Goal: Information Seeking & Learning: Compare options

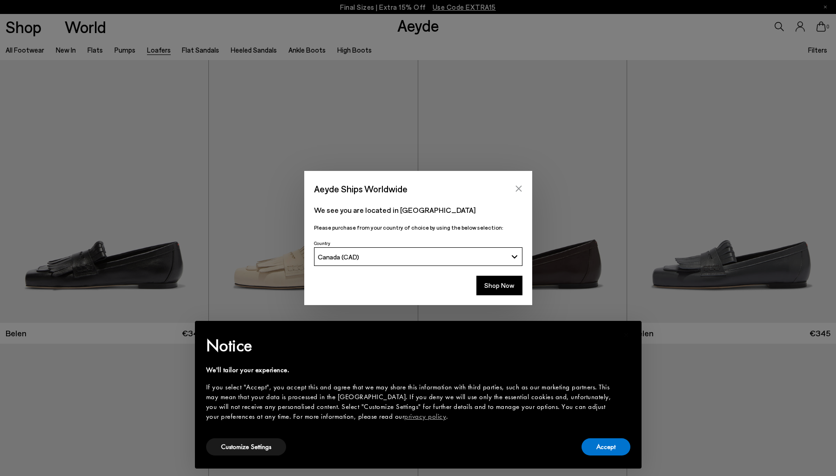
click at [515, 189] on button "Close" at bounding box center [519, 188] width 14 height 14
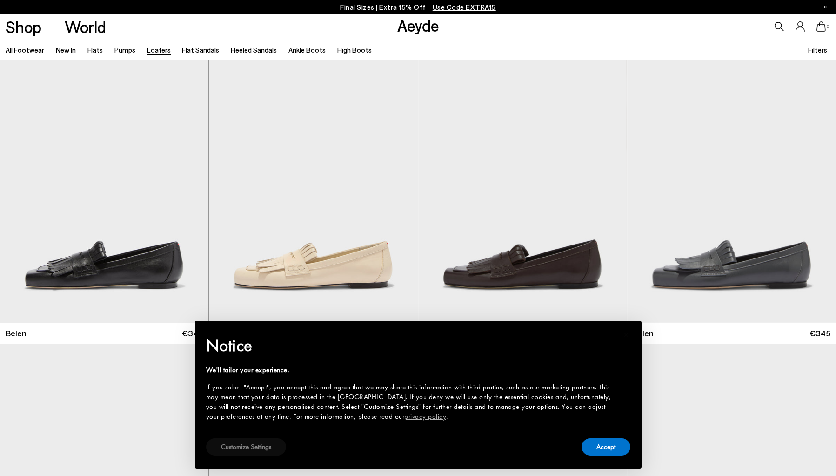
click at [228, 442] on button "Customize Settings" at bounding box center [246, 446] width 80 height 17
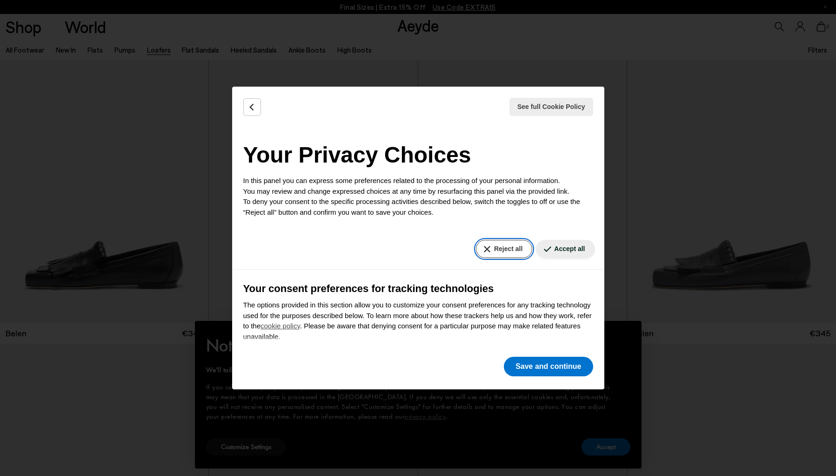
click at [504, 245] on button "Reject all" at bounding box center [504, 249] width 56 height 18
click at [528, 364] on button "Save and continue" at bounding box center [548, 366] width 89 height 20
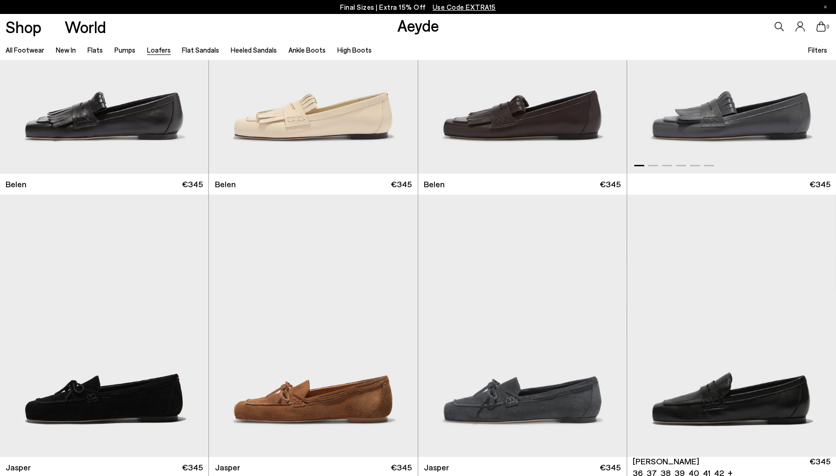
scroll to position [342, 0]
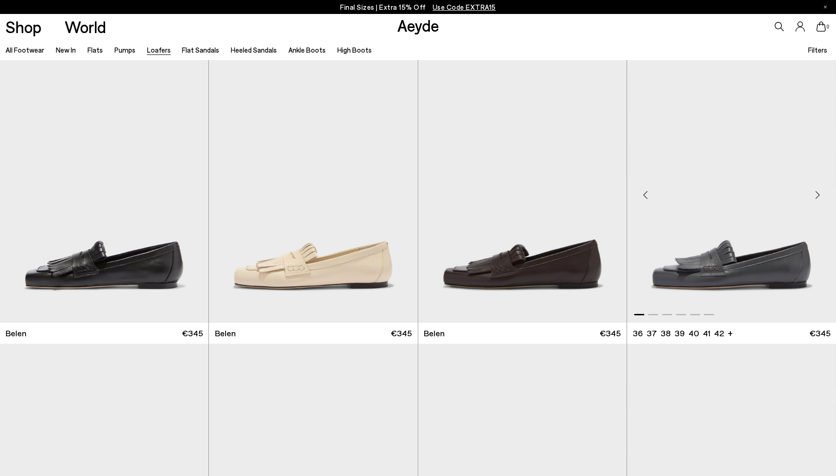
click at [763, 276] on img "1 / 6" at bounding box center [731, 191] width 209 height 262
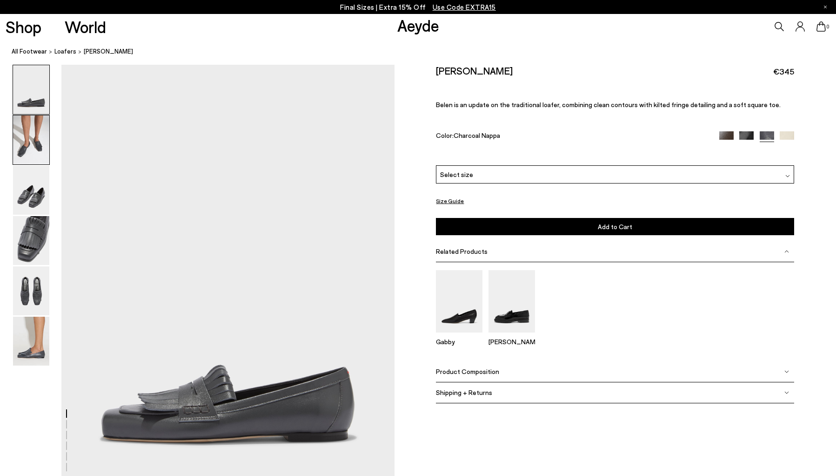
click at [24, 146] on img at bounding box center [31, 139] width 36 height 49
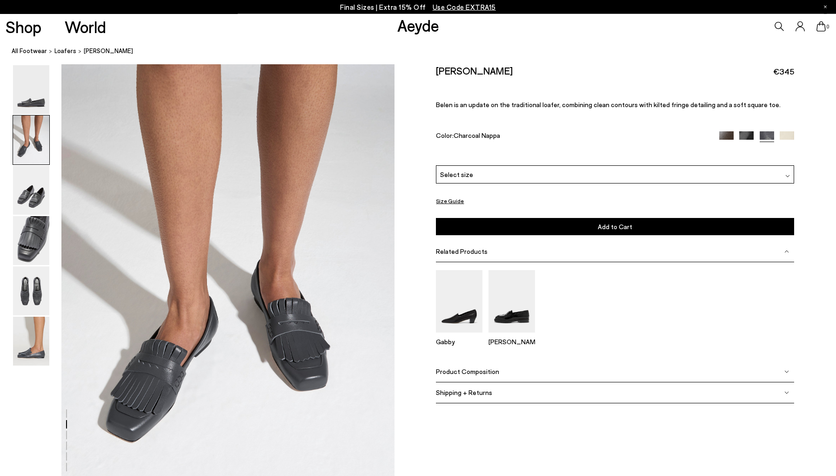
scroll to position [446, 0]
click at [35, 196] on img at bounding box center [31, 190] width 36 height 49
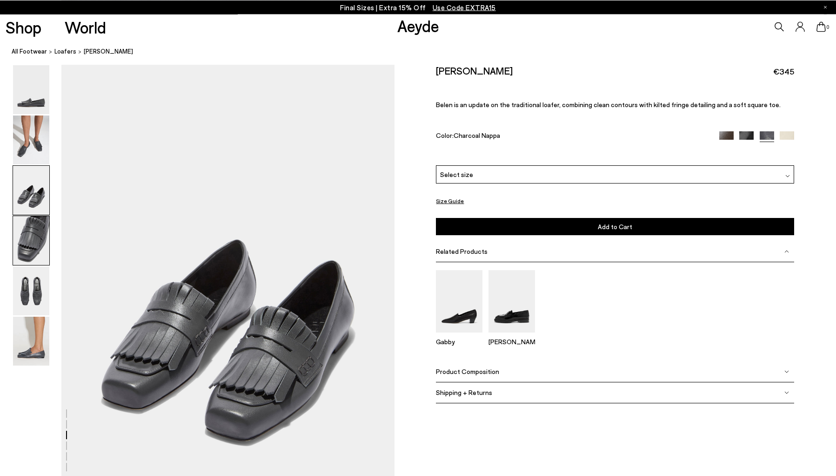
click at [35, 222] on img at bounding box center [31, 240] width 36 height 49
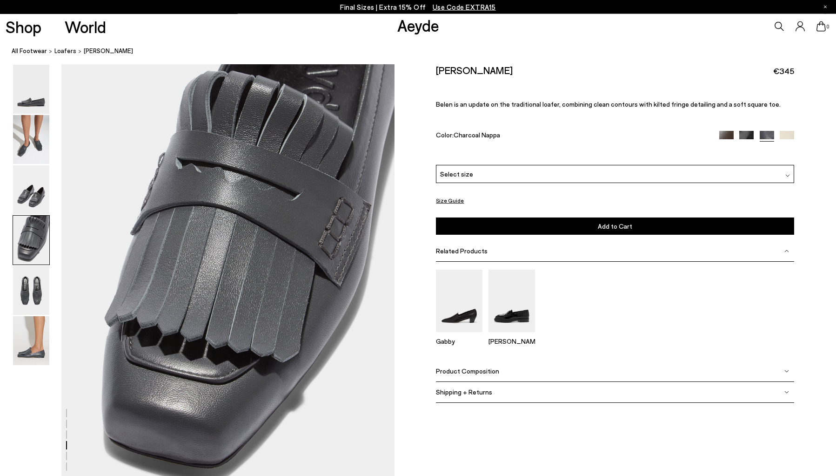
scroll to position [1337, 0]
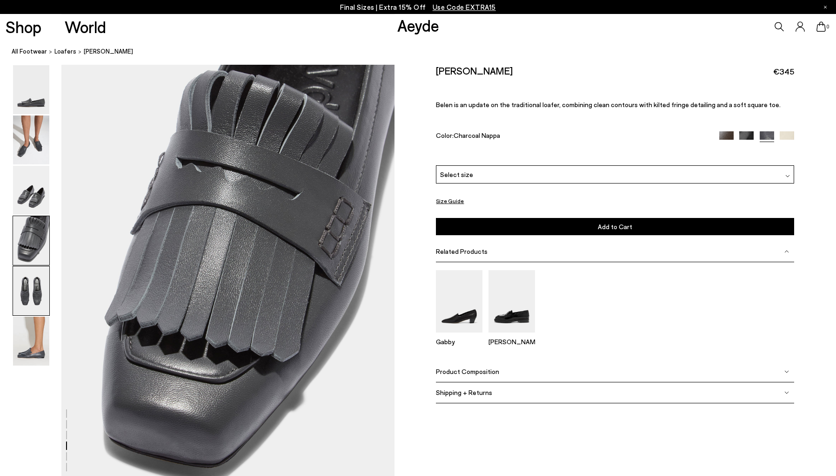
click at [37, 281] on img at bounding box center [31, 290] width 36 height 49
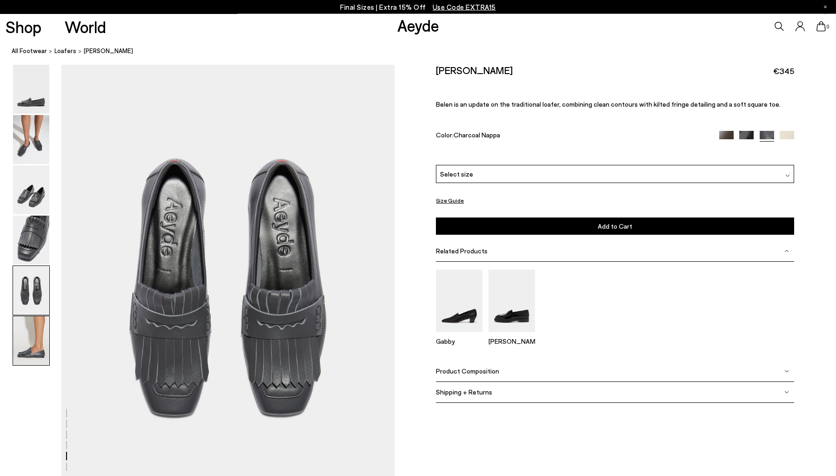
scroll to position [1782, 0]
click at [43, 332] on img at bounding box center [31, 340] width 36 height 49
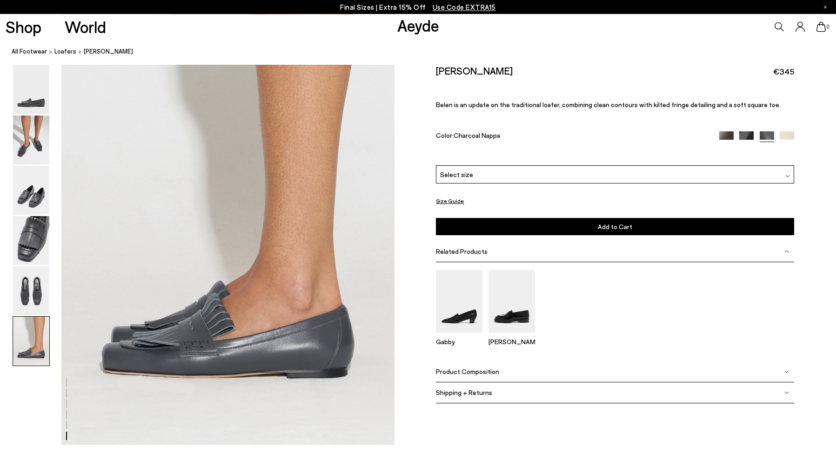
scroll to position [2291, 0]
click at [722, 134] on img at bounding box center [726, 138] width 14 height 14
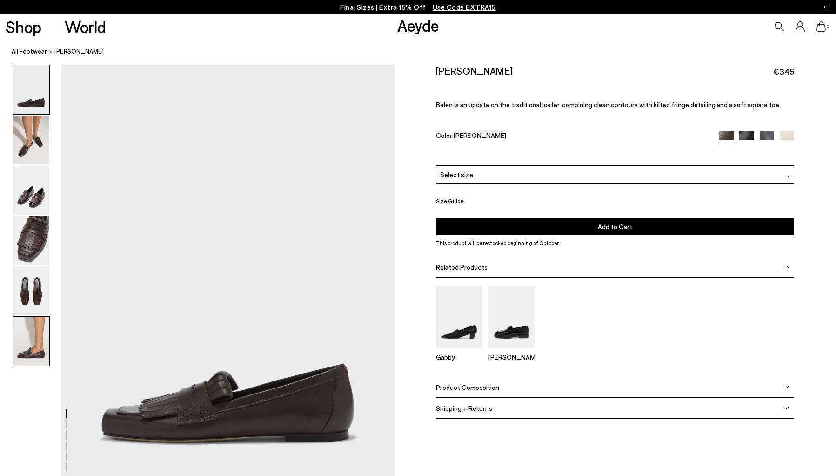
click at [20, 349] on img at bounding box center [31, 340] width 36 height 49
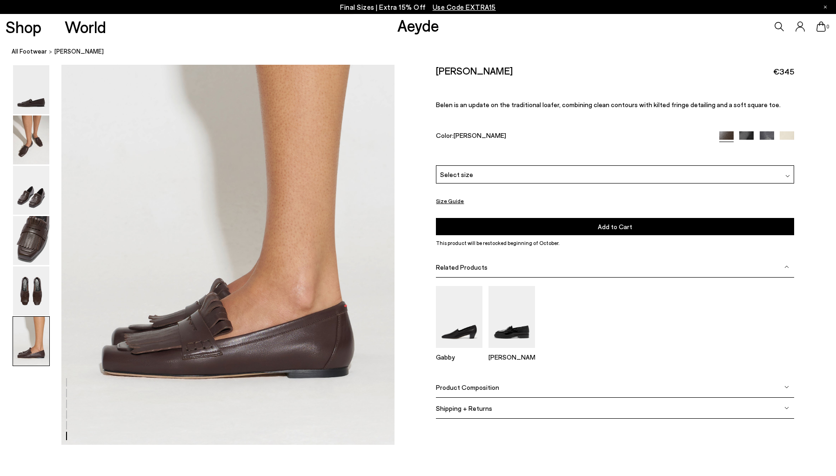
scroll to position [2291, 0]
click at [39, 132] on img at bounding box center [31, 139] width 36 height 49
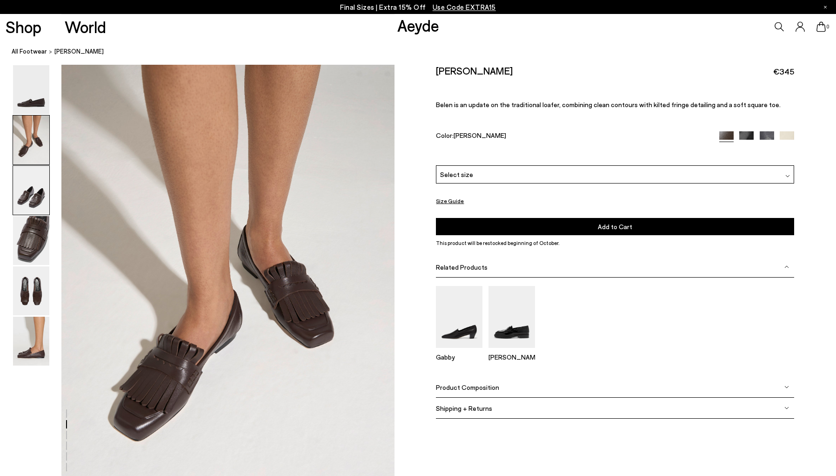
scroll to position [446, 0]
click at [747, 136] on img at bounding box center [746, 138] width 14 height 14
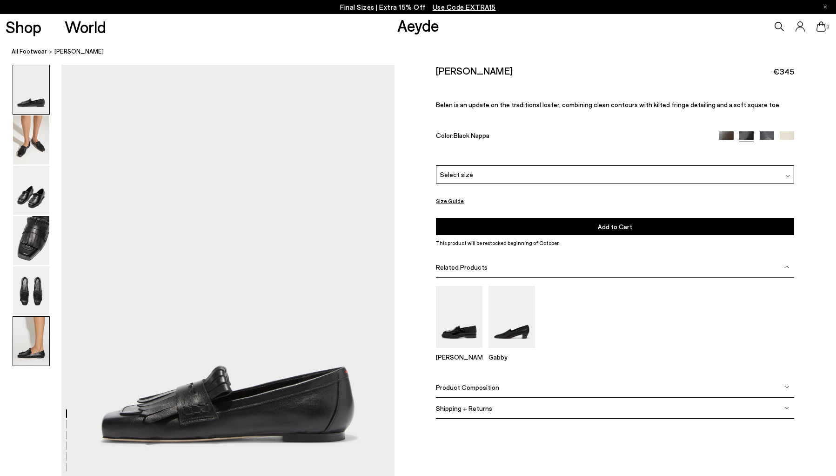
click at [16, 341] on img at bounding box center [31, 340] width 36 height 49
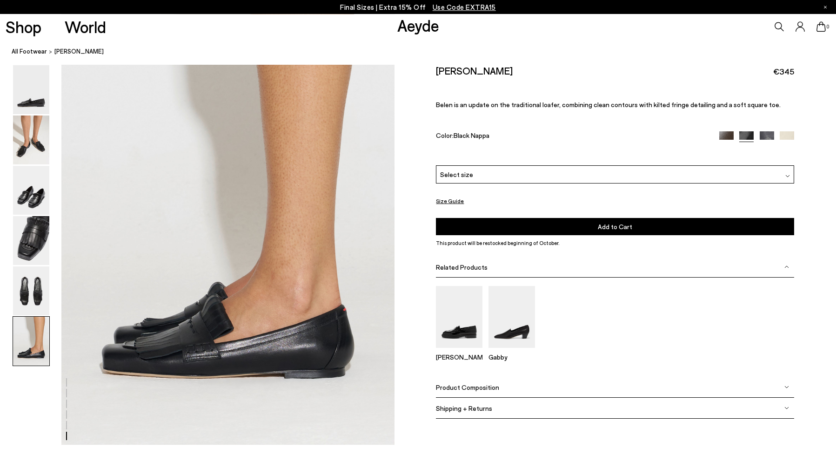
scroll to position [2291, 0]
click at [34, 288] on img at bounding box center [31, 290] width 36 height 49
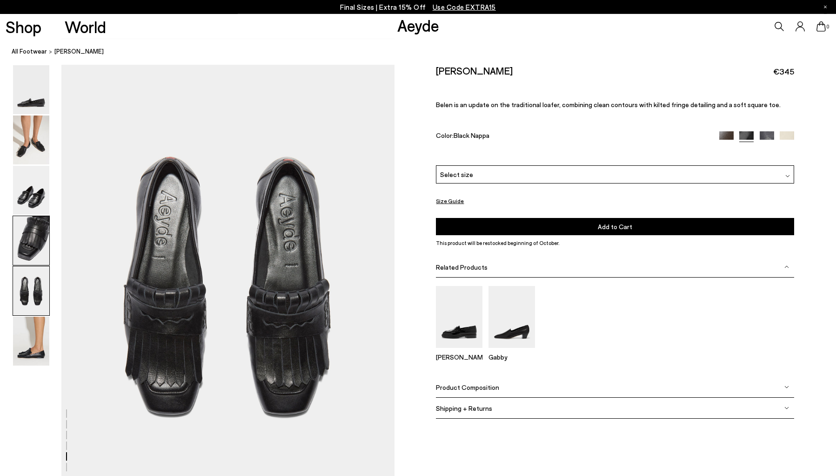
scroll to position [1782, 0]
click at [39, 240] on img at bounding box center [31, 240] width 36 height 49
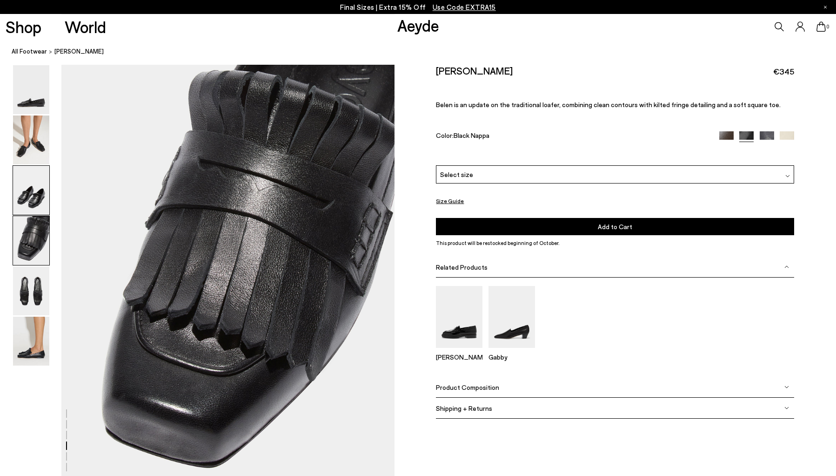
click at [42, 198] on img at bounding box center [31, 190] width 36 height 49
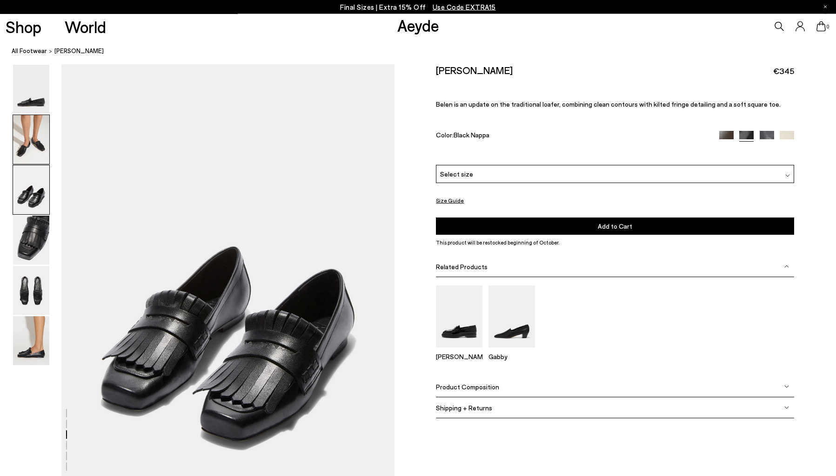
click at [41, 138] on img at bounding box center [31, 139] width 36 height 49
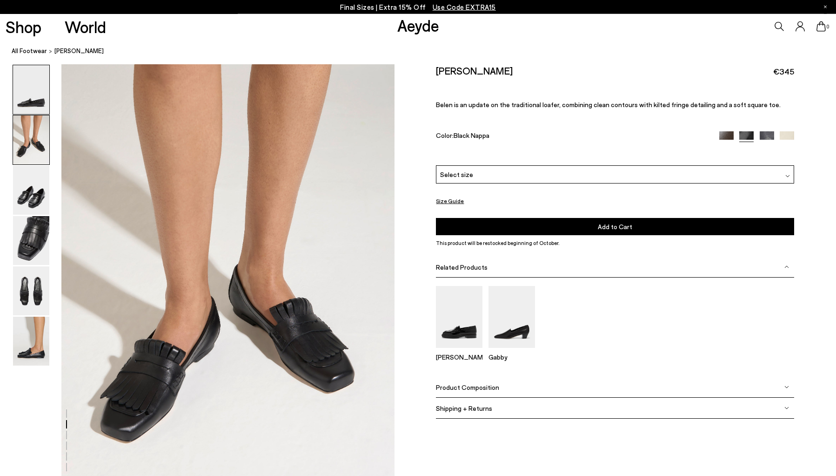
click at [33, 97] on img at bounding box center [31, 89] width 36 height 49
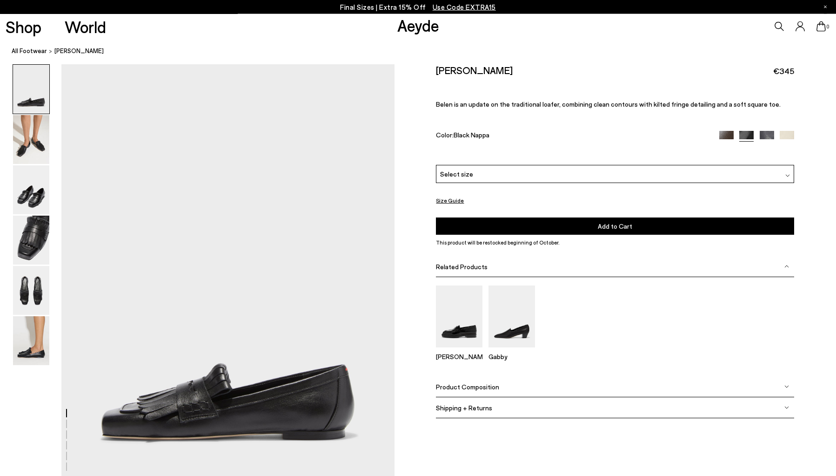
scroll to position [0, 0]
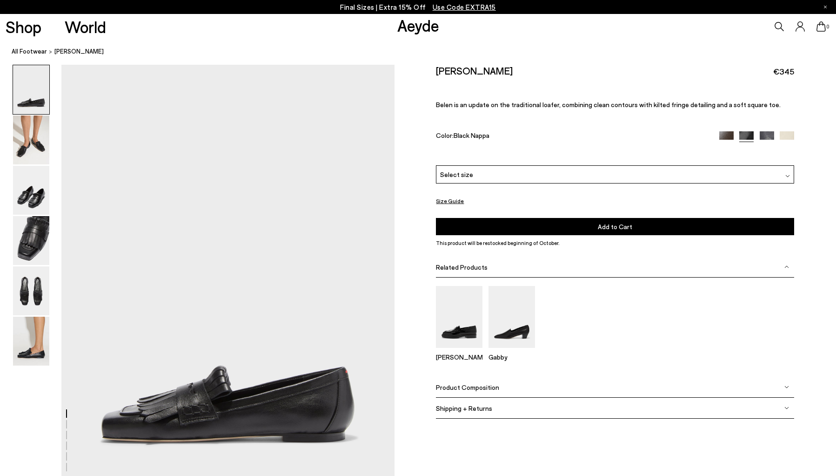
click at [790, 132] on img at bounding box center [787, 138] width 14 height 14
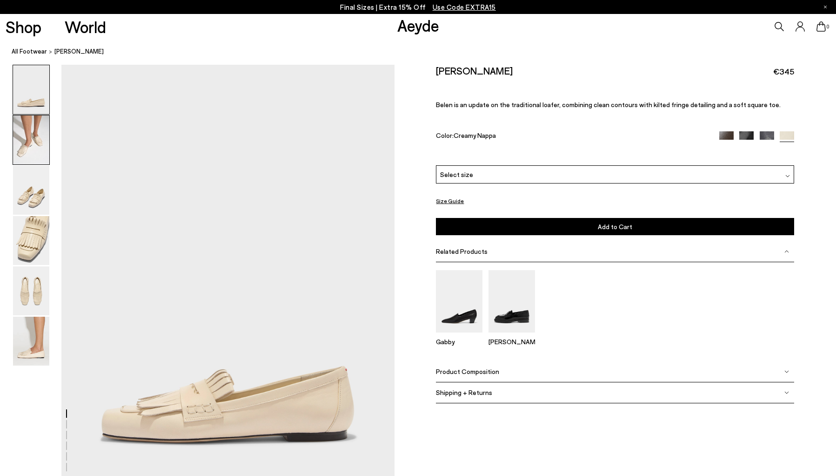
click at [33, 134] on img at bounding box center [31, 139] width 36 height 49
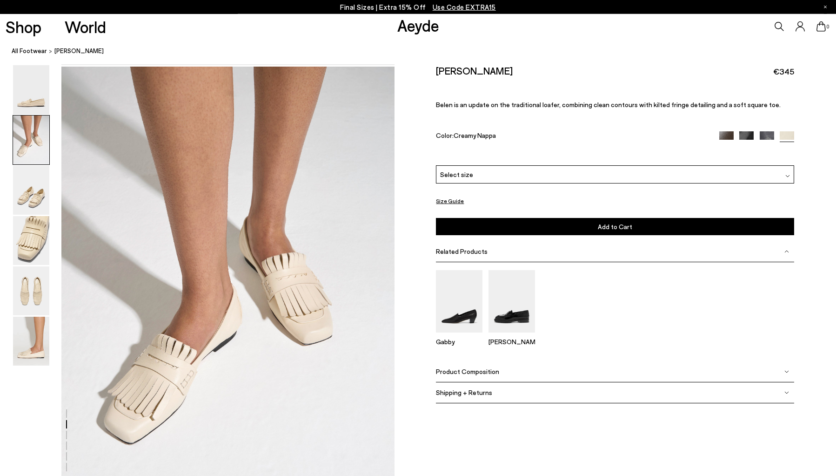
scroll to position [446, 0]
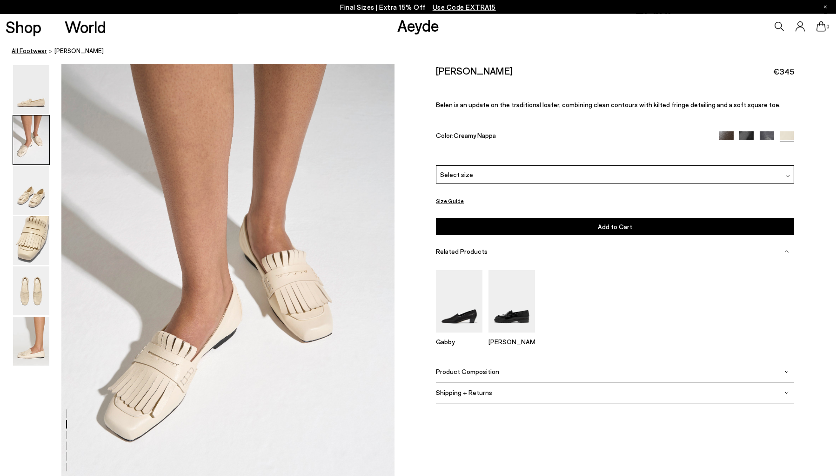
click at [34, 50] on link "All Footwear" at bounding box center [29, 52] width 35 height 10
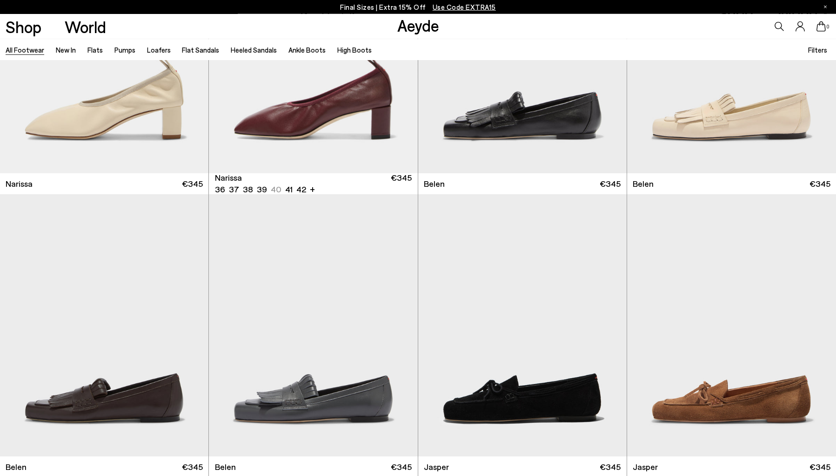
scroll to position [536, 0]
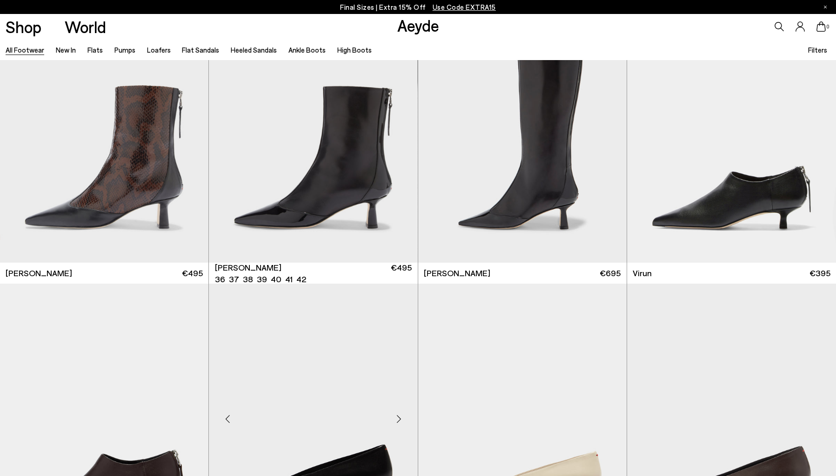
scroll to position [3767, 0]
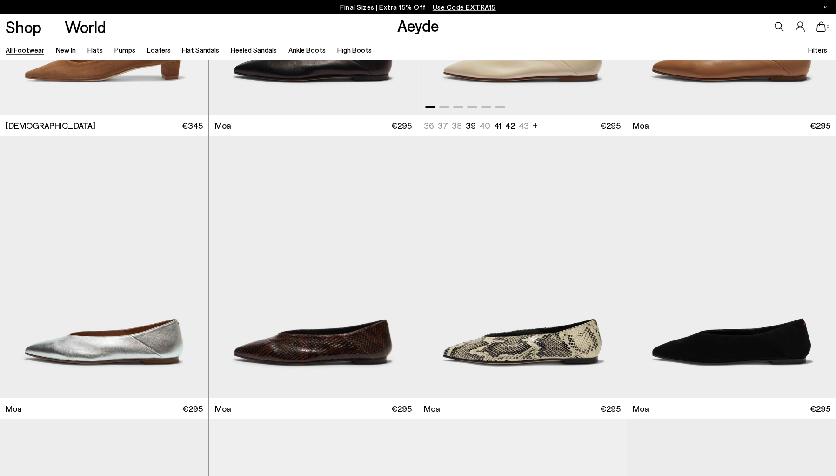
scroll to position [4750, 0]
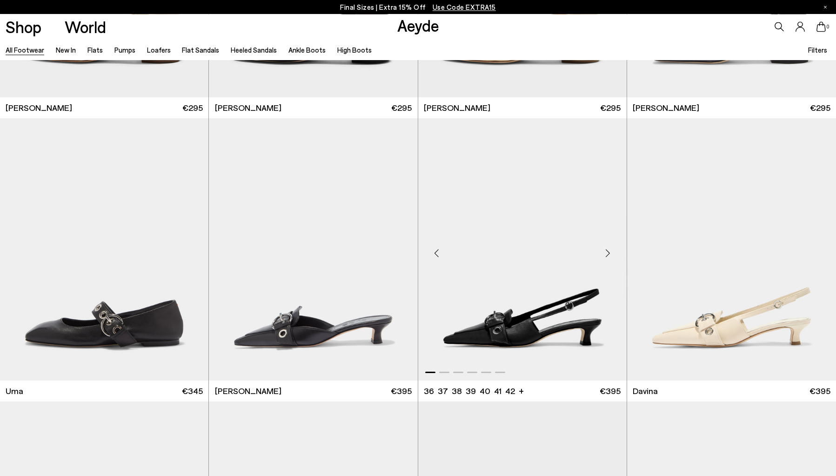
scroll to position [6171, 0]
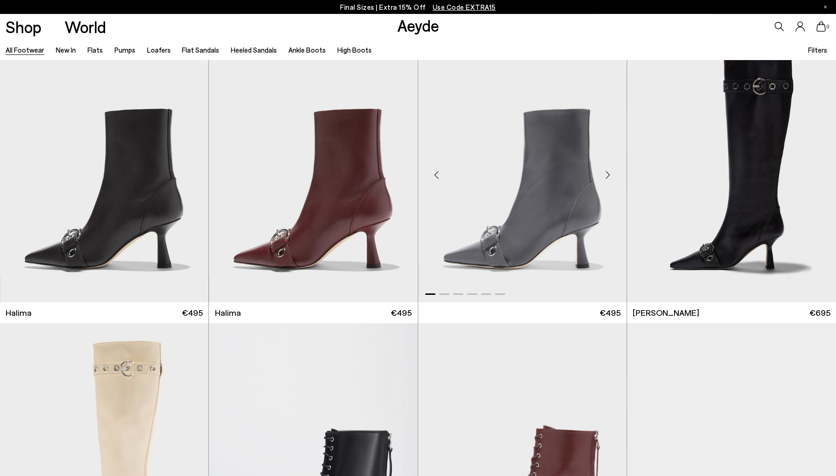
scroll to position [7206, 0]
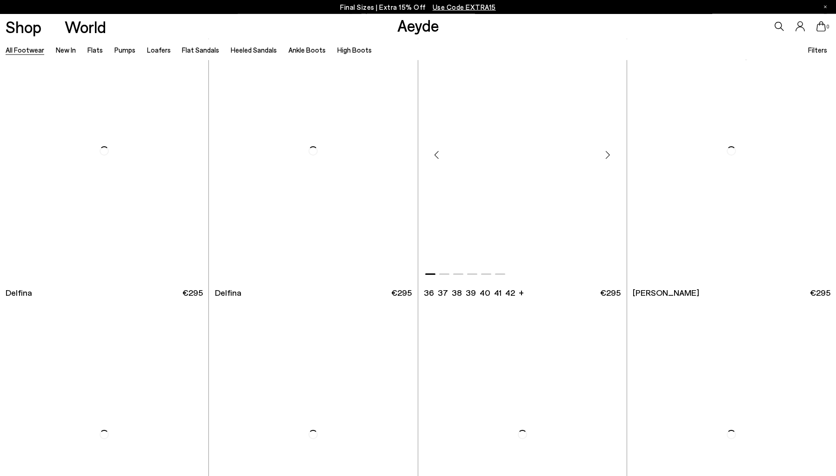
scroll to position [10415, 0]
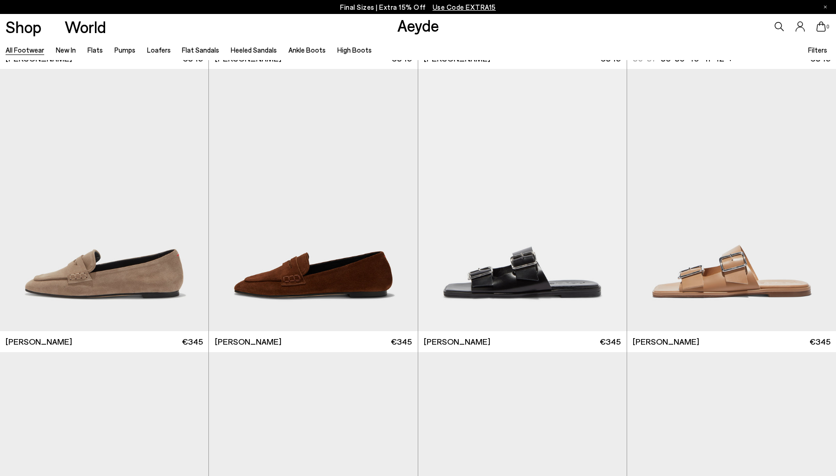
scroll to position [11762, 0]
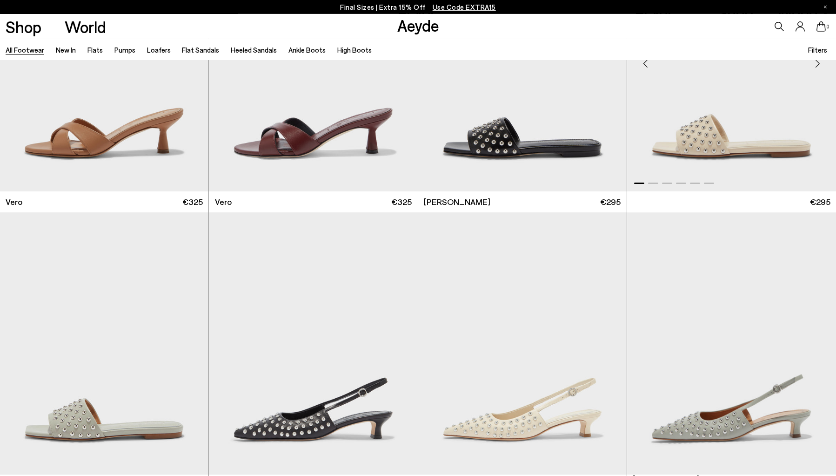
scroll to position [13914, 0]
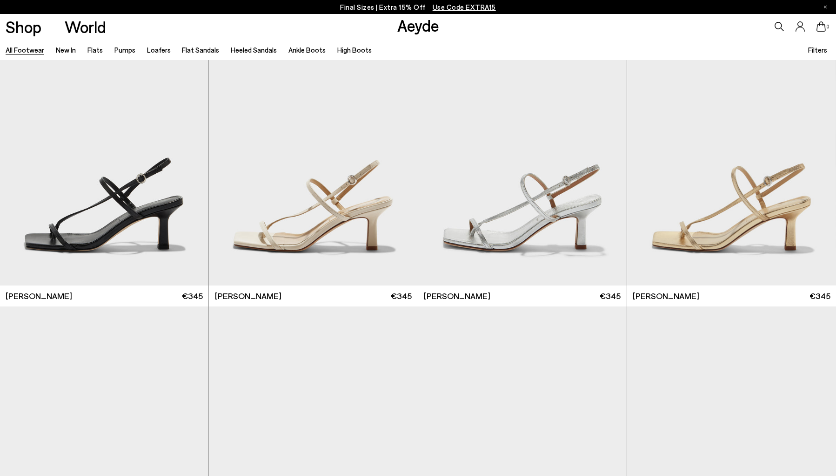
scroll to position [15455, 0]
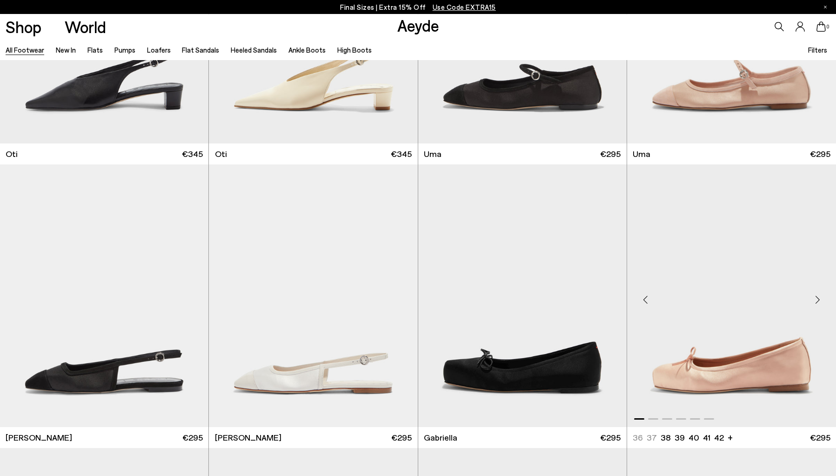
scroll to position [17271, 0]
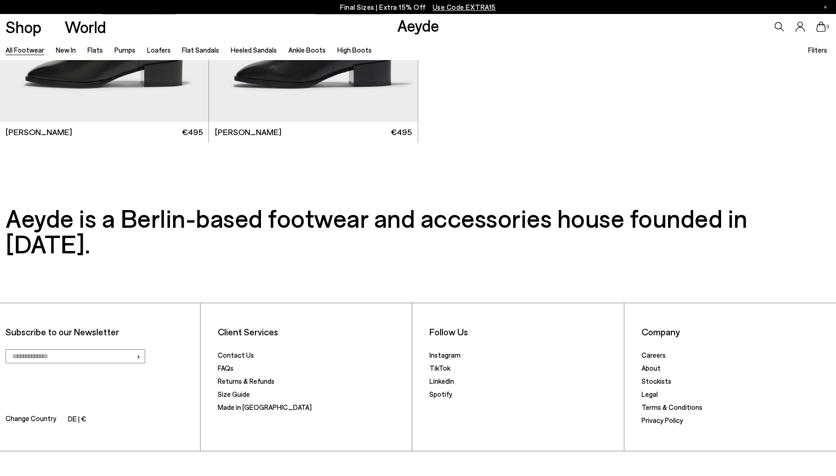
scroll to position [19737, 0]
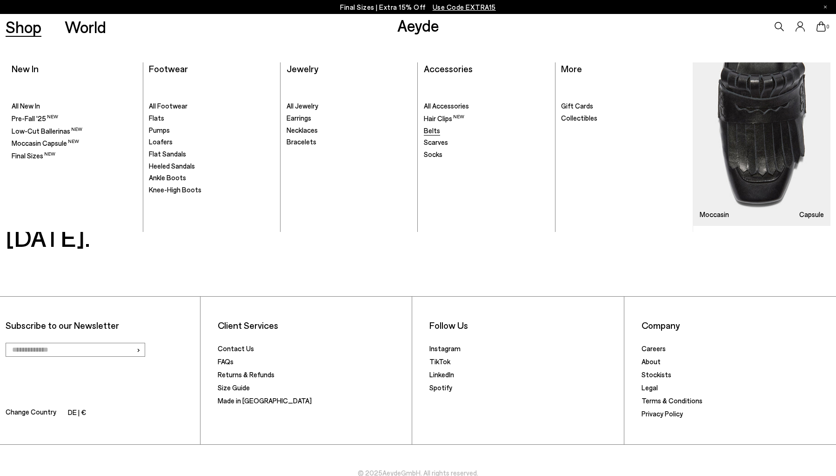
click at [438, 133] on span "Belts" at bounding box center [432, 130] width 16 height 8
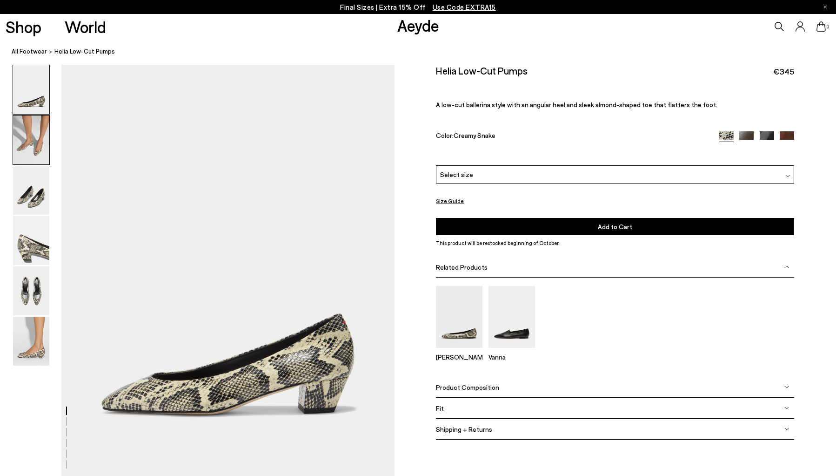
click at [40, 141] on img at bounding box center [31, 139] width 36 height 49
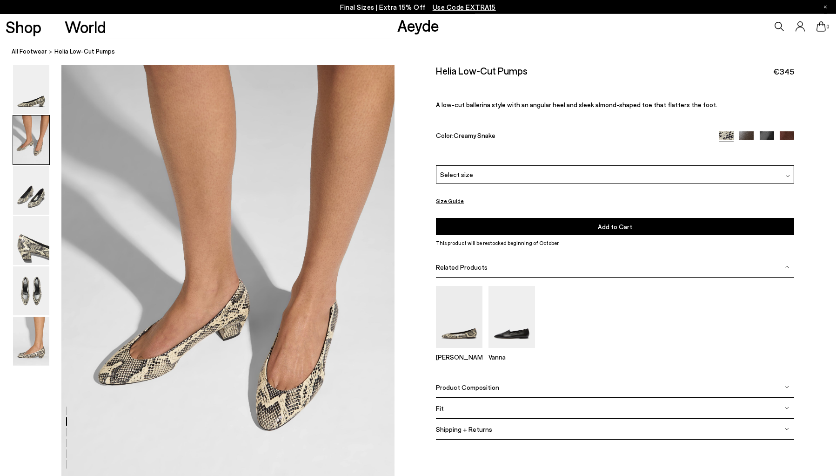
scroll to position [413, 0]
click at [27, 194] on img at bounding box center [31, 190] width 36 height 49
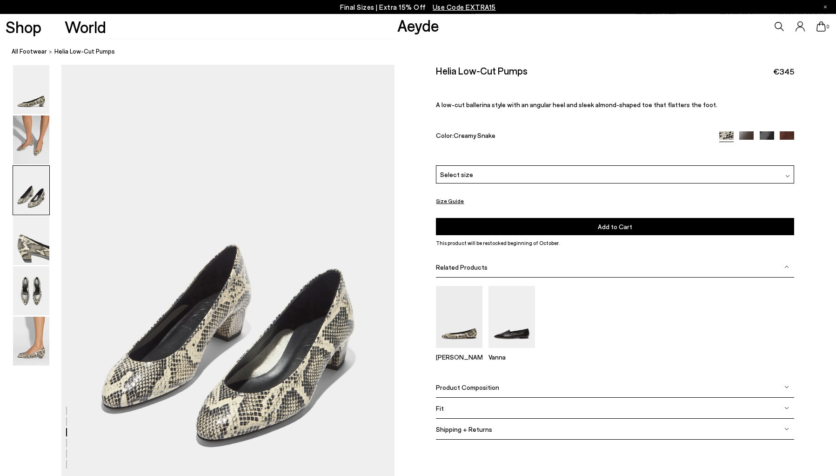
scroll to position [858, 0]
click at [31, 236] on img at bounding box center [31, 240] width 36 height 49
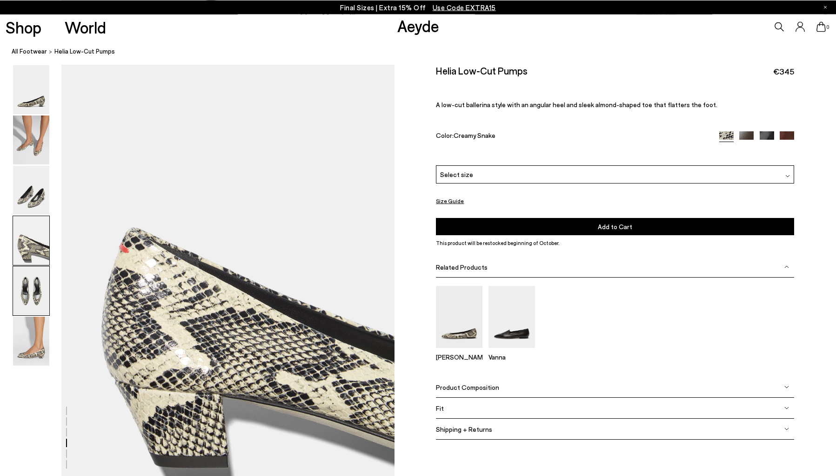
click at [31, 273] on img at bounding box center [31, 290] width 36 height 49
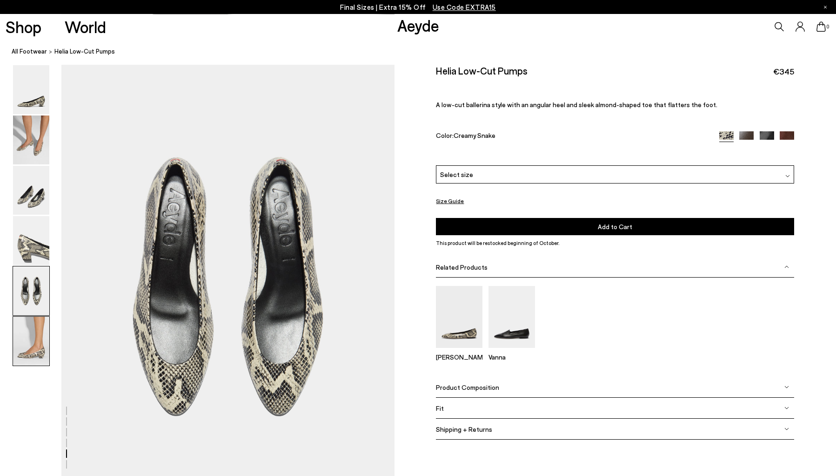
click at [26, 339] on img at bounding box center [31, 340] width 36 height 49
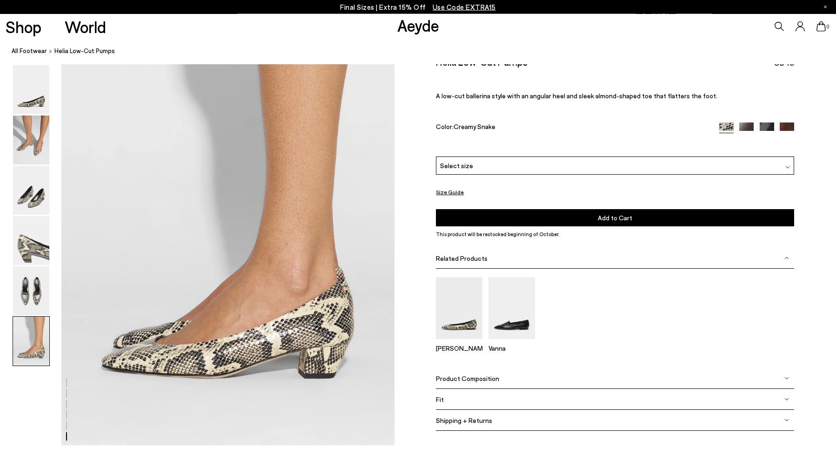
scroll to position [2258, 0]
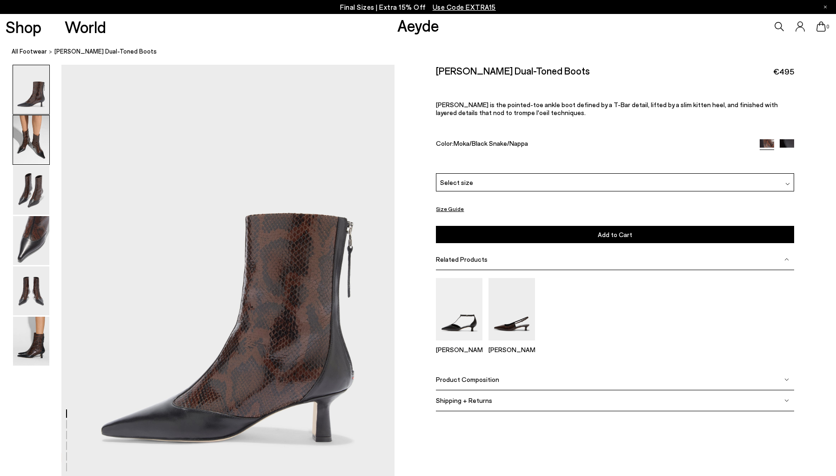
click at [40, 157] on img at bounding box center [31, 139] width 36 height 49
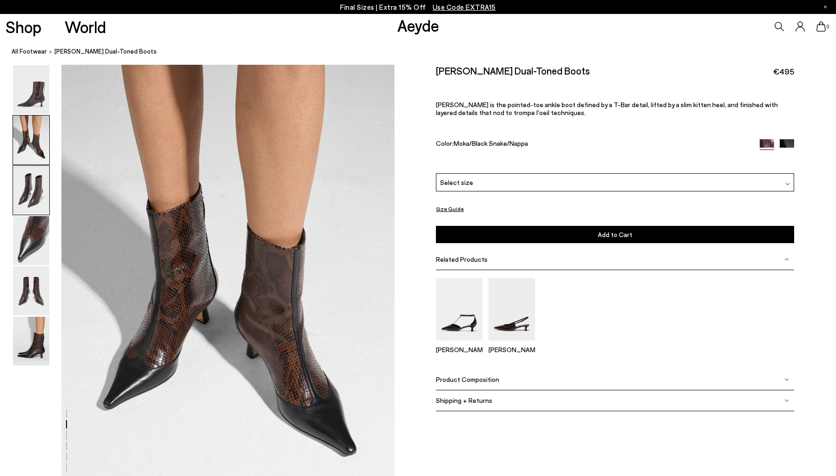
scroll to position [446, 0]
click at [29, 172] on img at bounding box center [31, 190] width 36 height 49
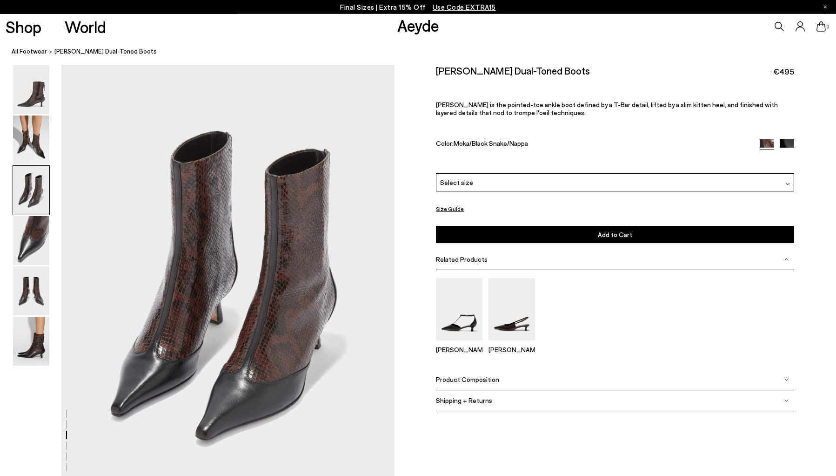
scroll to position [892, 0]
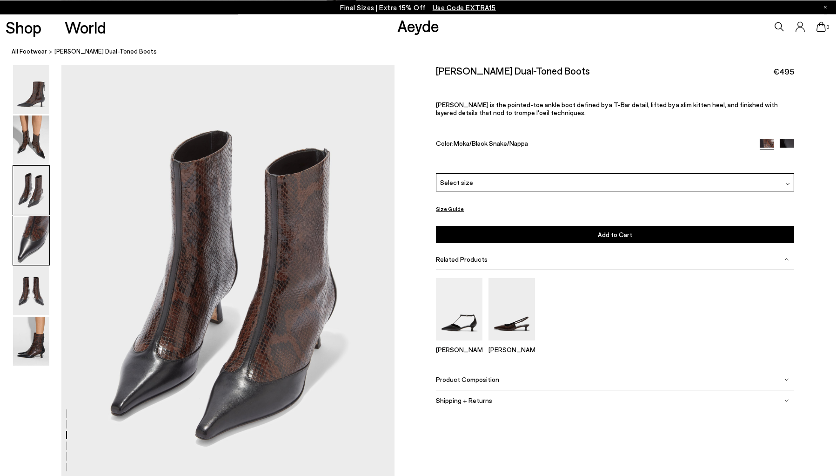
click at [28, 238] on img at bounding box center [31, 240] width 36 height 49
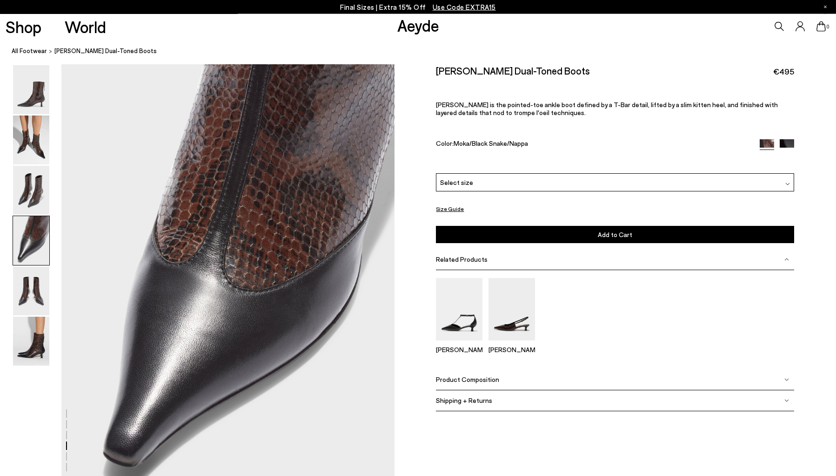
scroll to position [1337, 0]
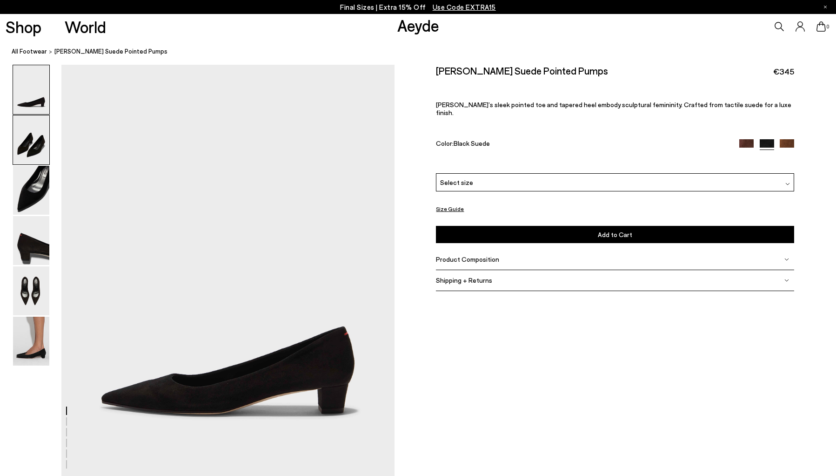
click at [40, 150] on img at bounding box center [31, 139] width 36 height 49
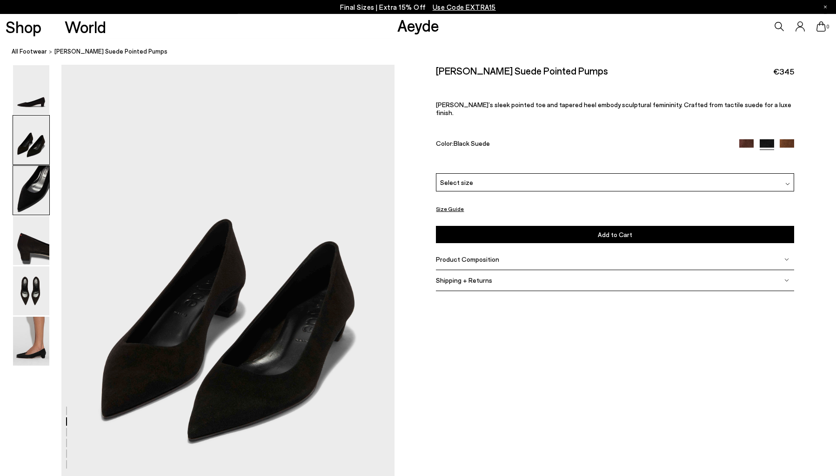
click at [39, 205] on img at bounding box center [31, 190] width 36 height 49
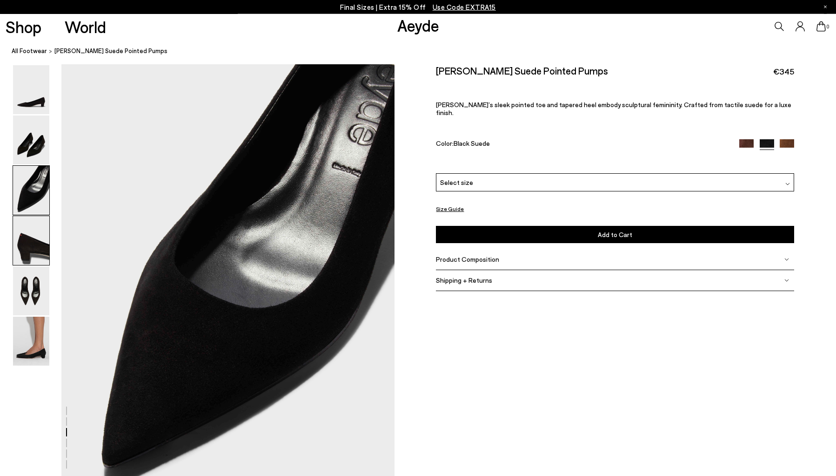
click at [33, 242] on img at bounding box center [31, 240] width 36 height 49
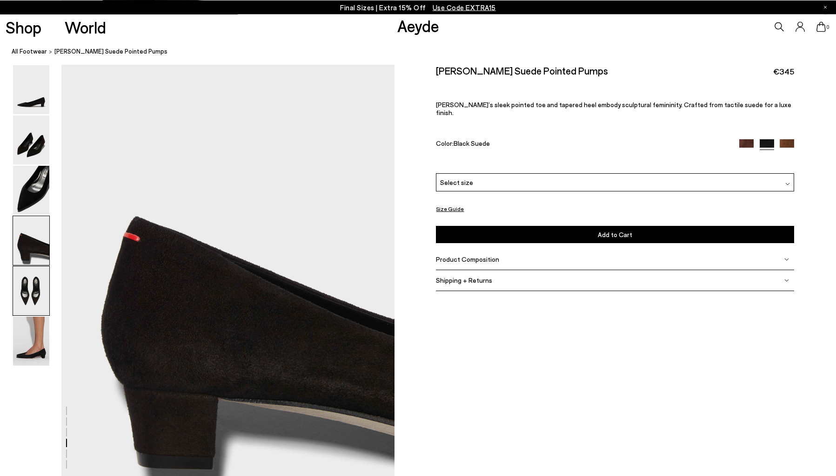
click at [40, 301] on img at bounding box center [31, 290] width 36 height 49
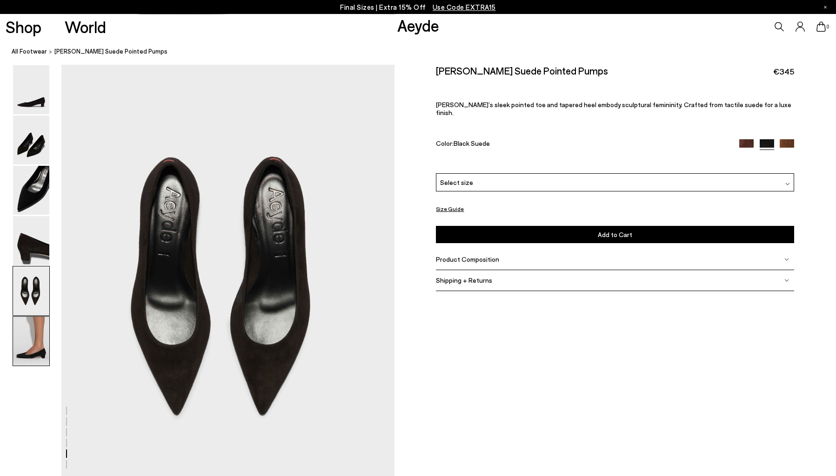
click at [32, 350] on img at bounding box center [31, 340] width 36 height 49
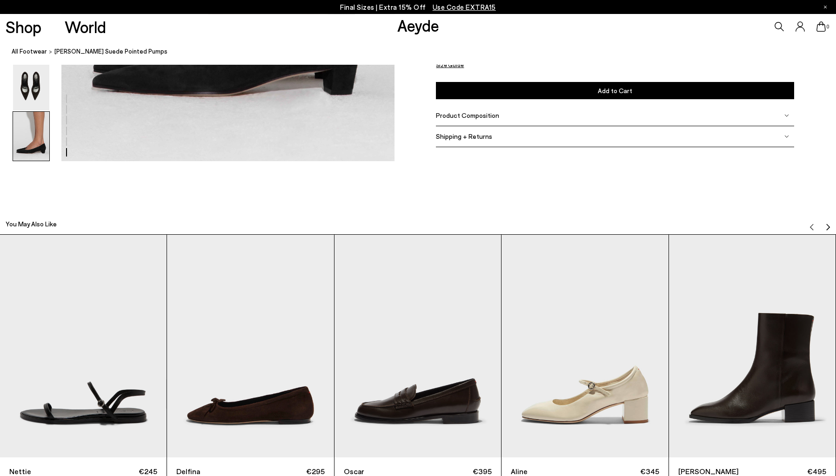
scroll to position [2281, 0]
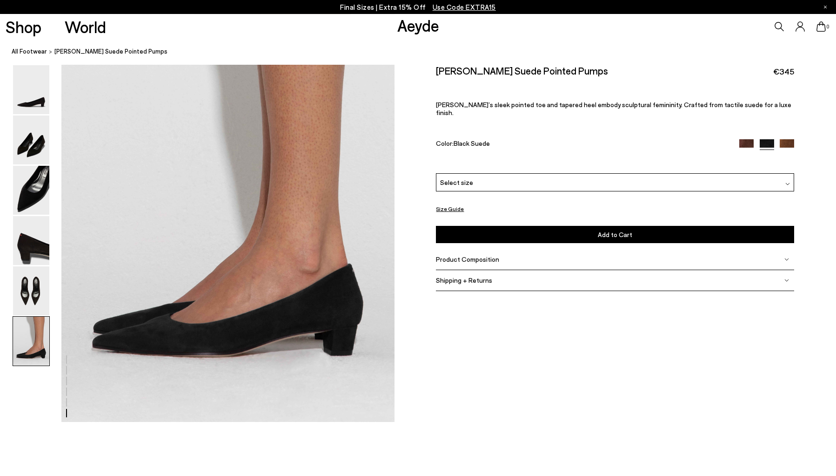
click at [793, 139] on img at bounding box center [787, 146] width 14 height 14
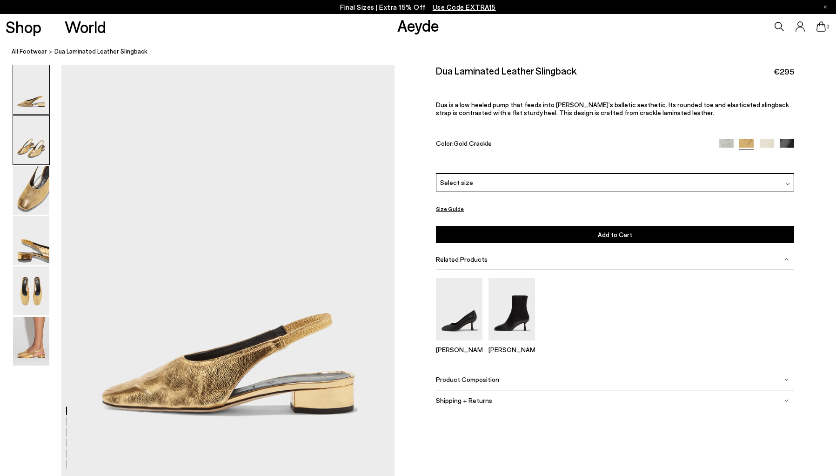
click at [43, 142] on img at bounding box center [31, 139] width 36 height 49
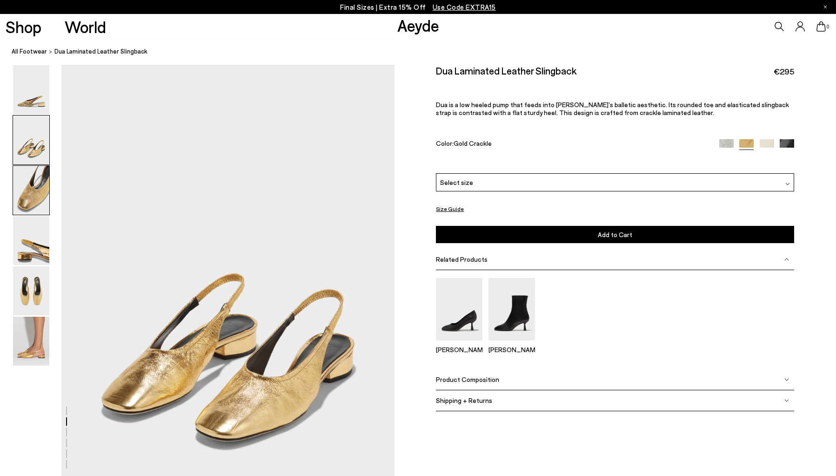
click at [24, 189] on img at bounding box center [31, 190] width 36 height 49
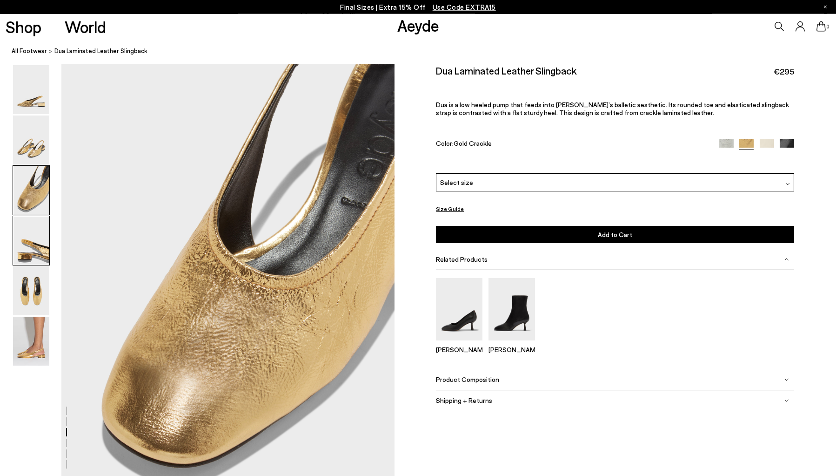
click at [34, 251] on img at bounding box center [31, 240] width 36 height 49
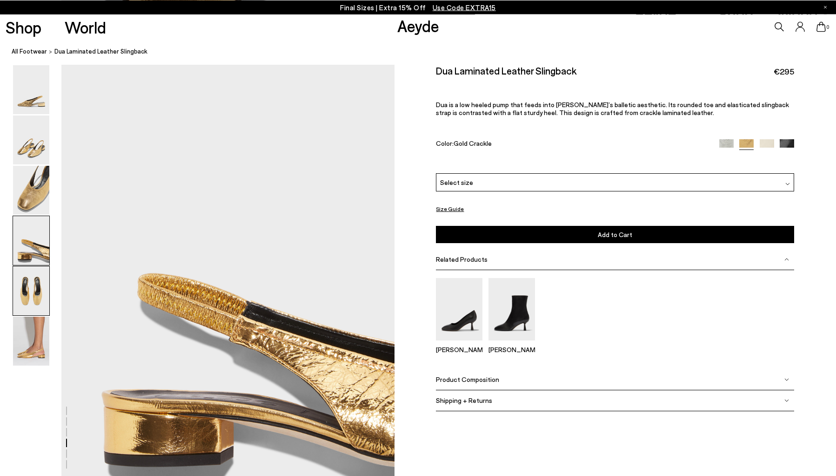
click at [40, 302] on img at bounding box center [31, 290] width 36 height 49
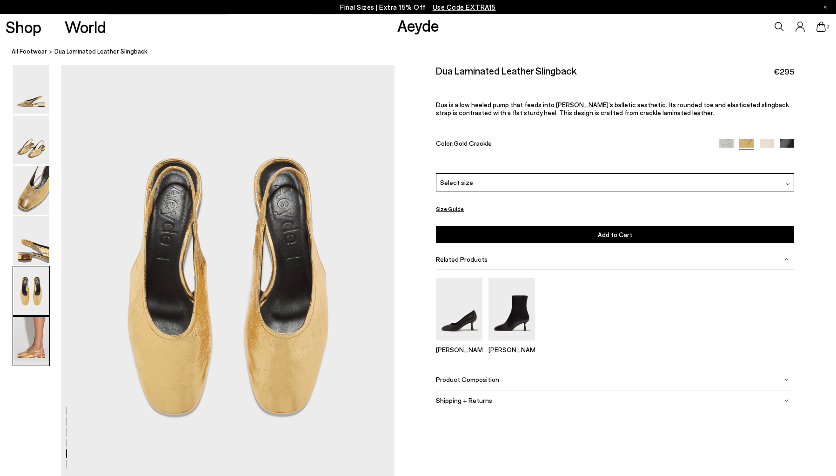
click at [34, 334] on img at bounding box center [31, 340] width 36 height 49
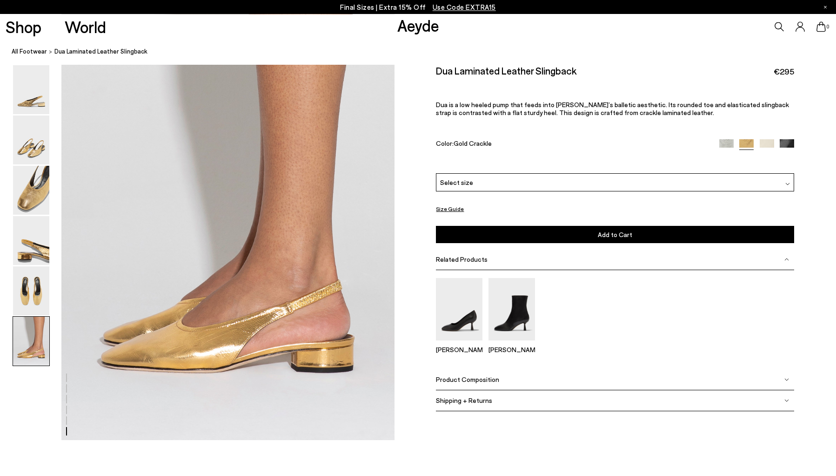
scroll to position [2586, 0]
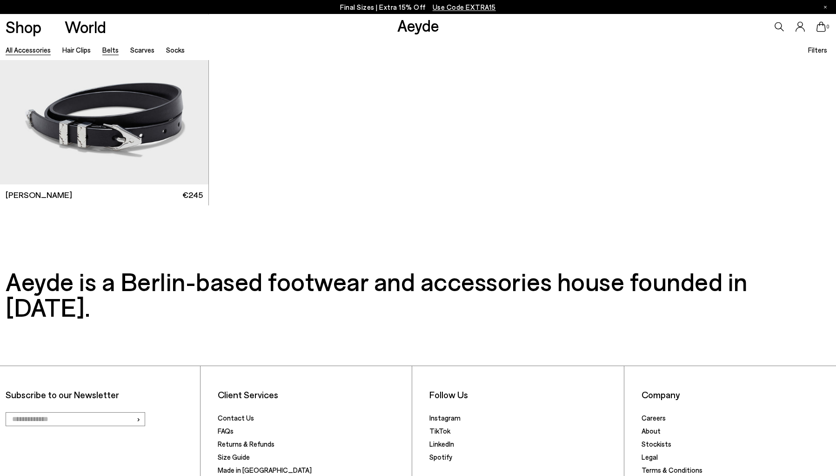
scroll to position [1593, 0]
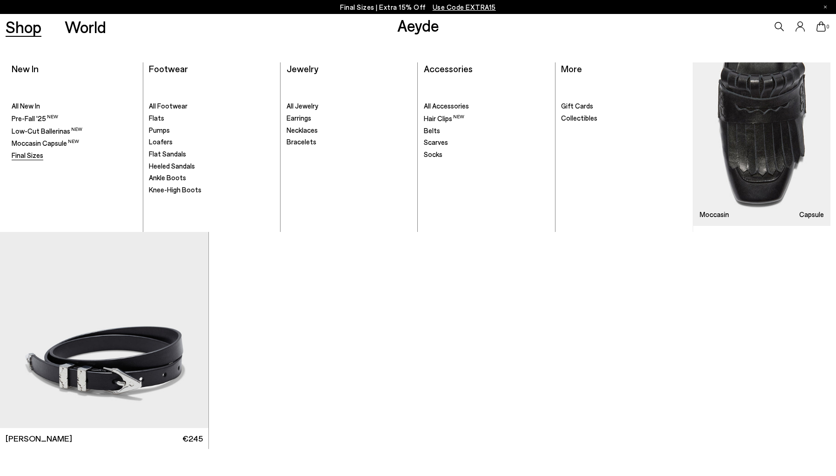
click at [21, 154] on span "Final Sizes" at bounding box center [28, 155] width 32 height 8
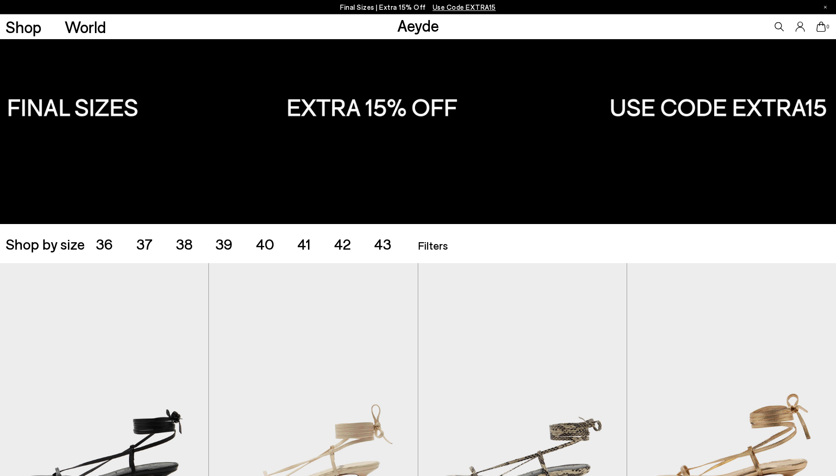
scroll to position [194, 0]
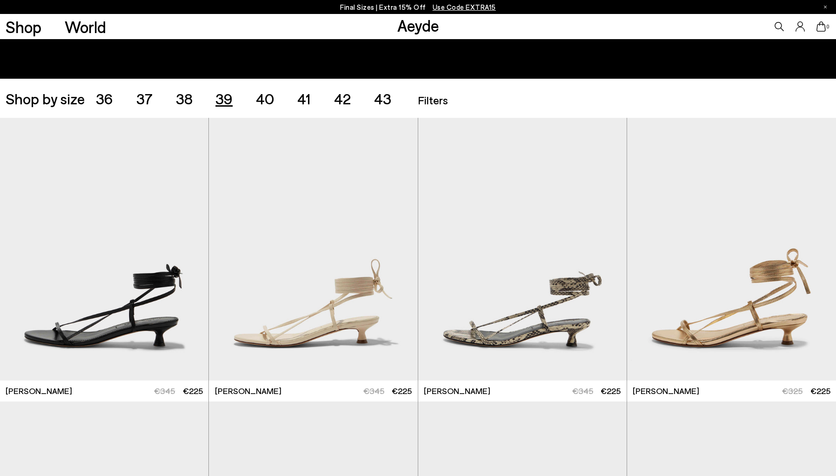
click at [219, 99] on span "39" at bounding box center [223, 98] width 17 height 18
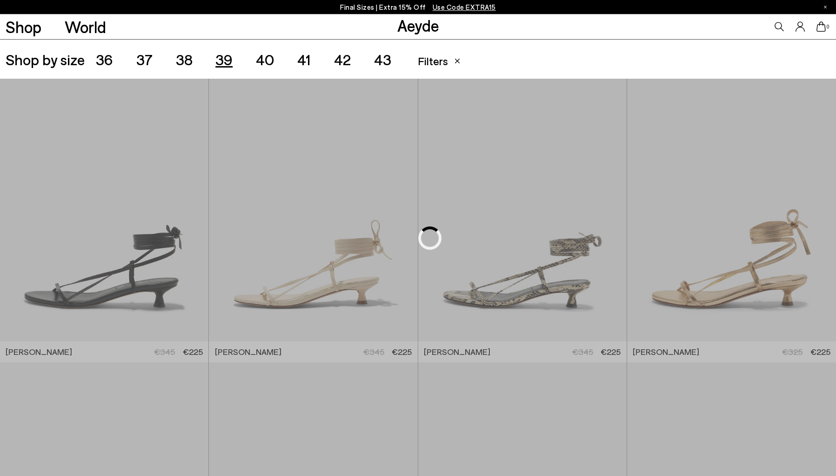
scroll to position [233, 0]
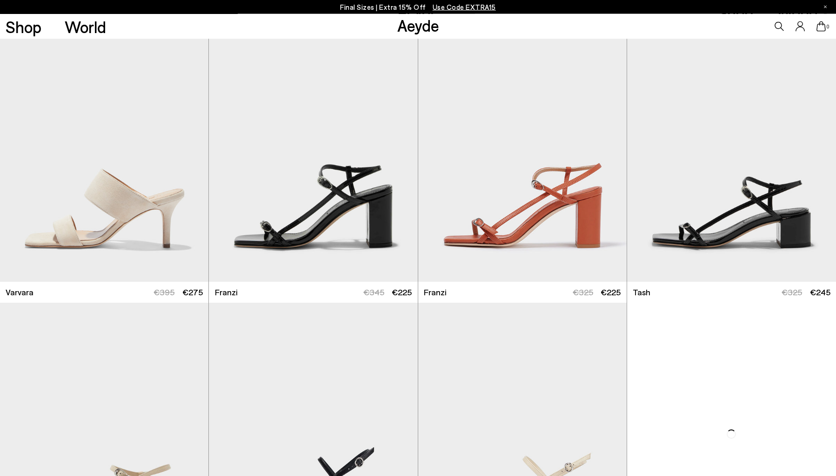
scroll to position [1811, 0]
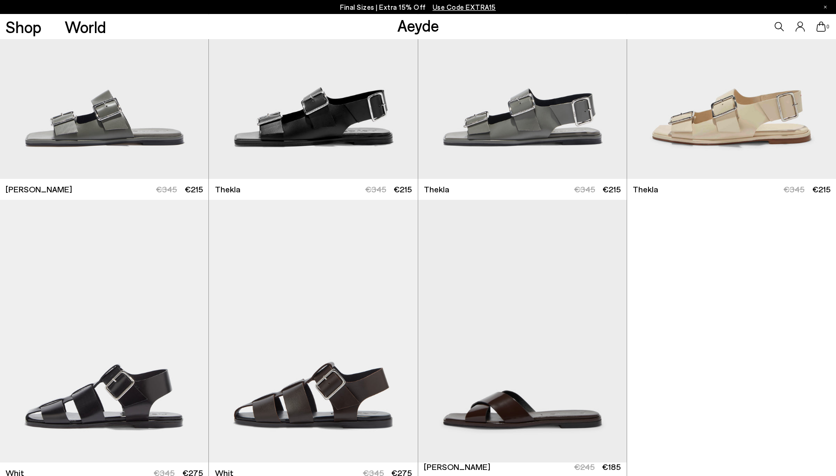
scroll to position [4082, 0]
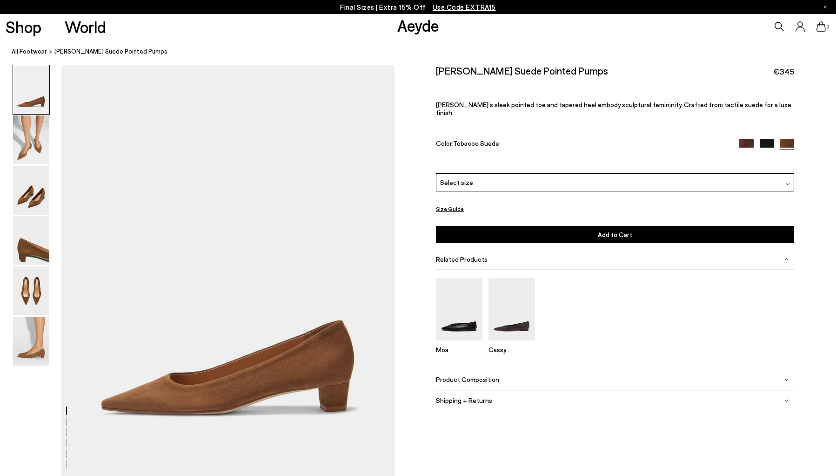
click at [27, 342] on img at bounding box center [31, 340] width 36 height 49
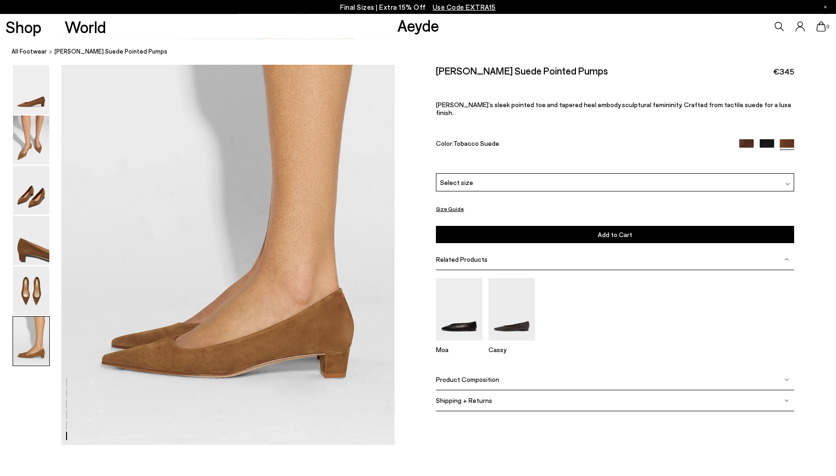
scroll to position [2258, 0]
click at [35, 149] on img at bounding box center [31, 139] width 36 height 49
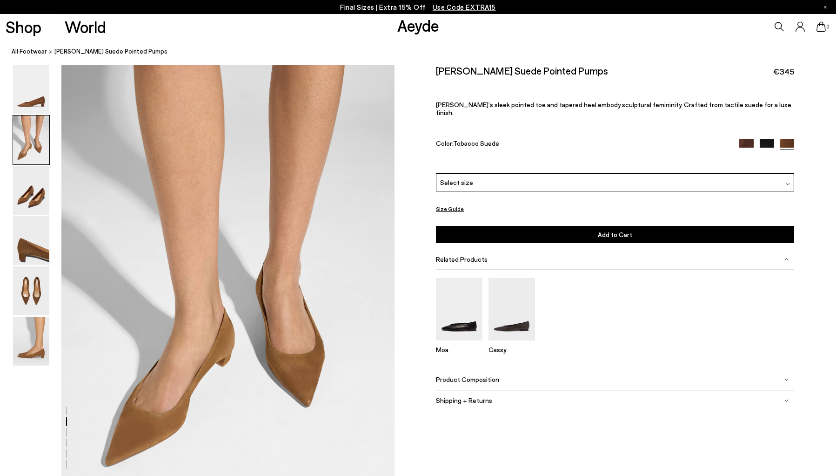
scroll to position [413, 0]
click at [745, 131] on div "Judi Suede Pointed Pumps €345 Judi’s sleek pointed toe and tapered heel embody …" at bounding box center [615, 119] width 358 height 108
click at [747, 139] on img at bounding box center [746, 146] width 14 height 14
